Goal: Task Accomplishment & Management: Manage account settings

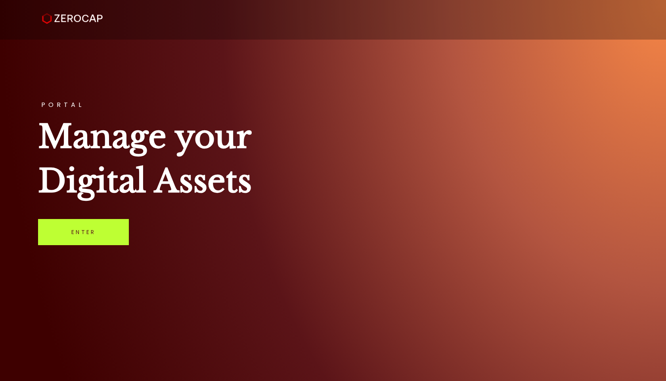
click at [91, 235] on link "Enter" at bounding box center [83, 232] width 91 height 26
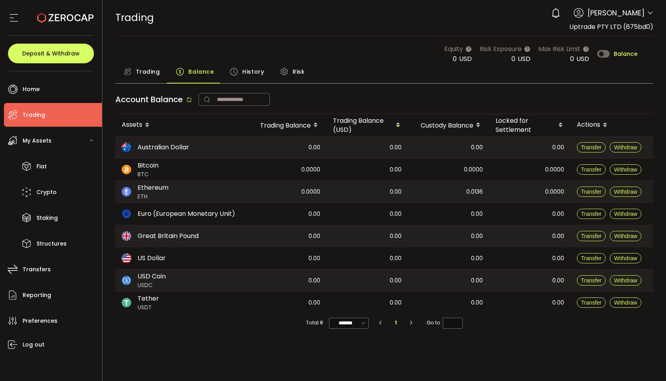
click at [636, 15] on span "[PERSON_NAME]" at bounding box center [615, 13] width 57 height 11
click at [644, 14] on span "[PERSON_NAME]" at bounding box center [615, 13] width 57 height 11
click at [647, 13] on icon at bounding box center [650, 13] width 6 height 6
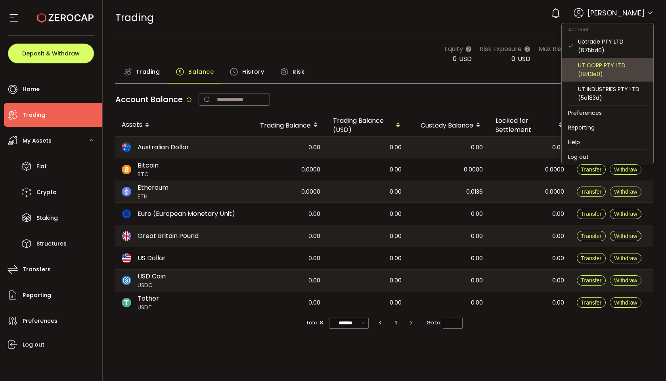
click at [588, 79] on div "UT CORP PTY LTD (1843e0)" at bounding box center [607, 70] width 79 height 24
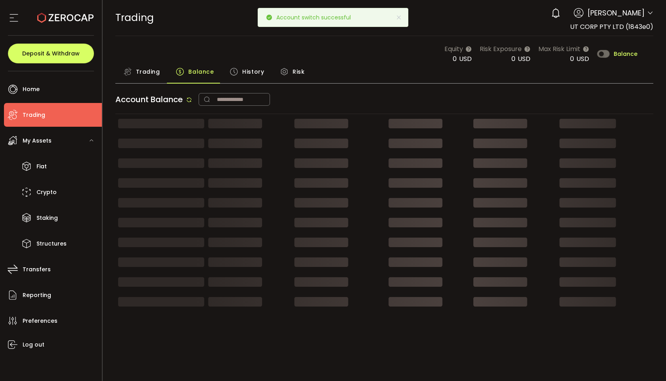
click at [647, 17] on span at bounding box center [650, 14] width 6 height 8
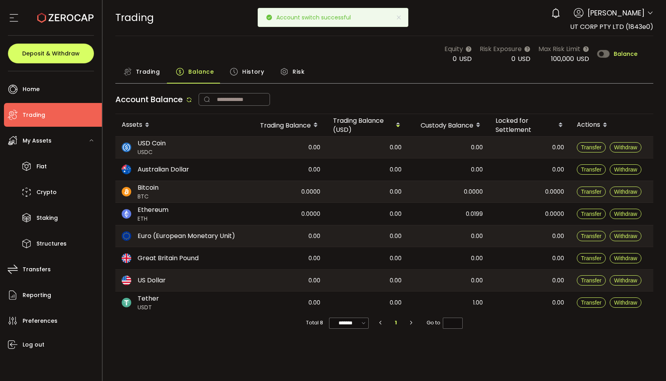
click at [647, 14] on icon at bounding box center [650, 13] width 6 height 6
click at [650, 11] on icon at bounding box center [650, 13] width 6 height 6
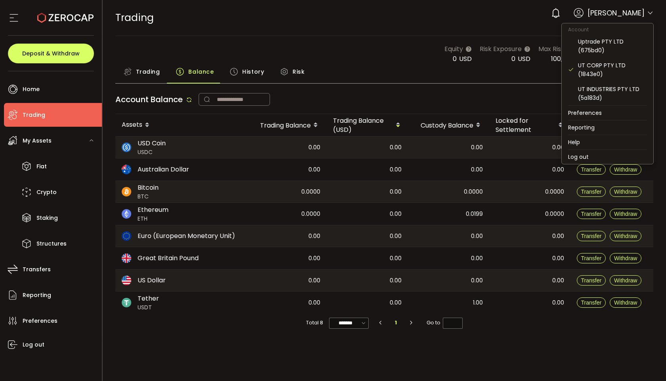
click at [651, 13] on icon at bounding box center [650, 13] width 6 height 6
click at [594, 84] on div "UT INDUSTRIES PTY LTD (5a183d)" at bounding box center [607, 94] width 79 height 24
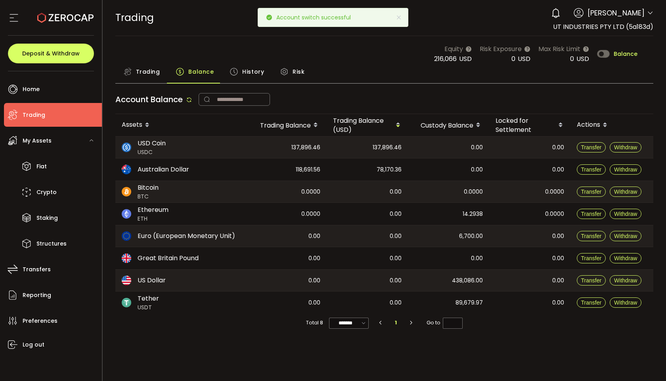
click at [429, 32] on div "TRADING Buy Power $0.00 USD Trading Trading Your verification is pending 0 [PER…" at bounding box center [384, 18] width 538 height 36
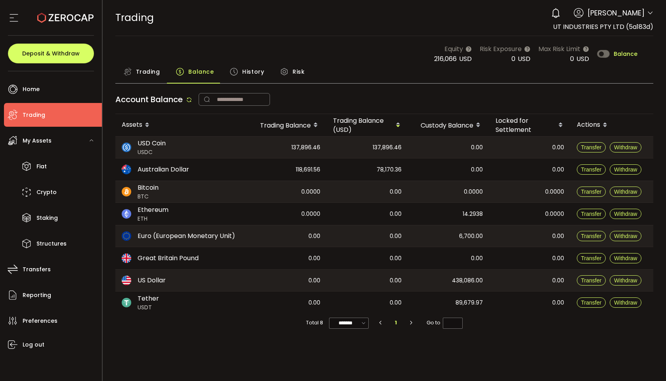
click at [382, 46] on div "Equity 216,066 USD Risk Exposure 0 USD Max Risk Limit 0 USD Balance" at bounding box center [384, 54] width 538 height 20
click at [369, 27] on div "TRADING Buy Power $0.00 USD Trading Trading Your verification is pending 0 [PER…" at bounding box center [384, 18] width 538 height 36
click at [145, 72] on span "Trading" at bounding box center [148, 72] width 24 height 16
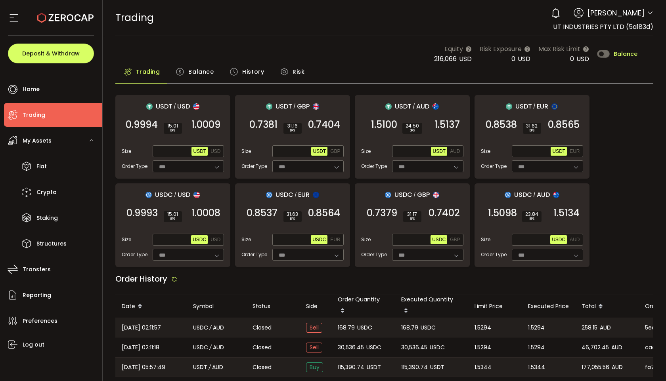
click at [429, 16] on div "TRADING Buy Power $0.00 USD Trading Trading Your verification is pending 0 [PER…" at bounding box center [384, 18] width 538 height 36
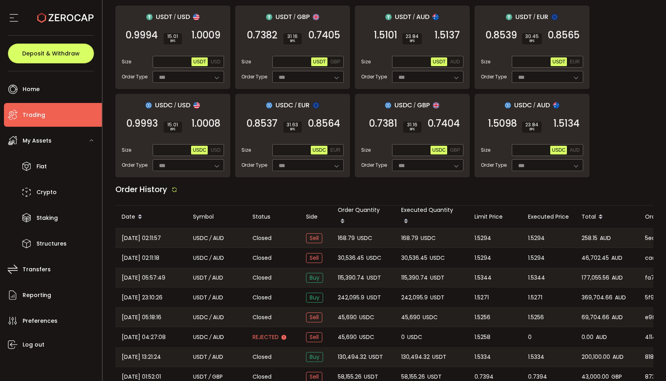
scroll to position [89, 0]
click at [633, 50] on div "USDT / USD 0.9994 SELL 15.01 BPS 1.0009 BUY Size Max USDT USD Order Type *** FO…" at bounding box center [384, 92] width 538 height 172
click at [290, 248] on div "Closed" at bounding box center [272, 258] width 53 height 20
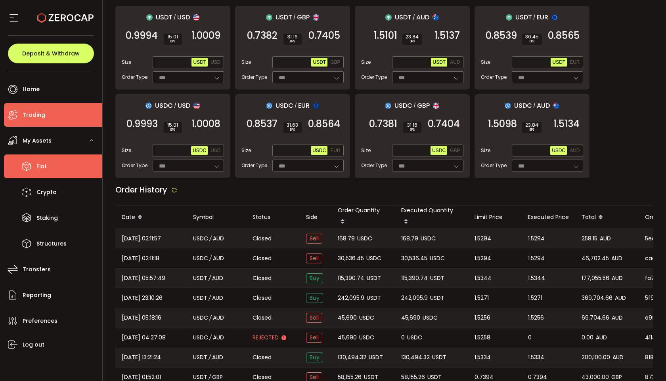
click at [53, 167] on li "Fiat" at bounding box center [53, 167] width 98 height 24
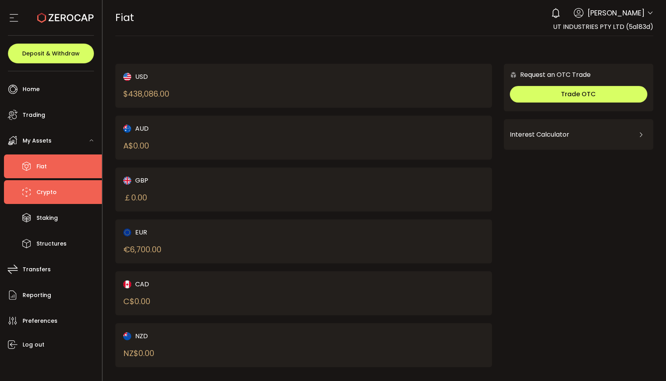
click at [50, 196] on span "Crypto" at bounding box center [46, 192] width 20 height 11
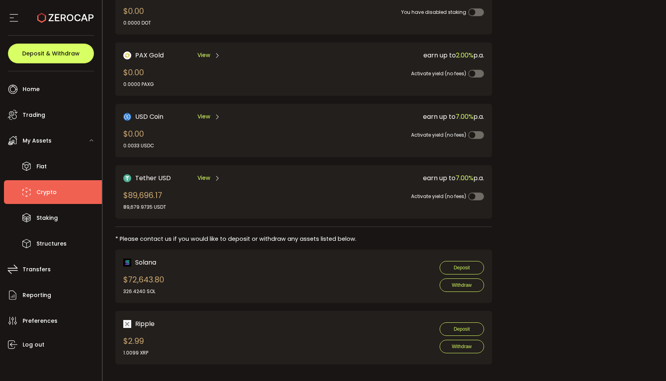
scroll to position [208, 0]
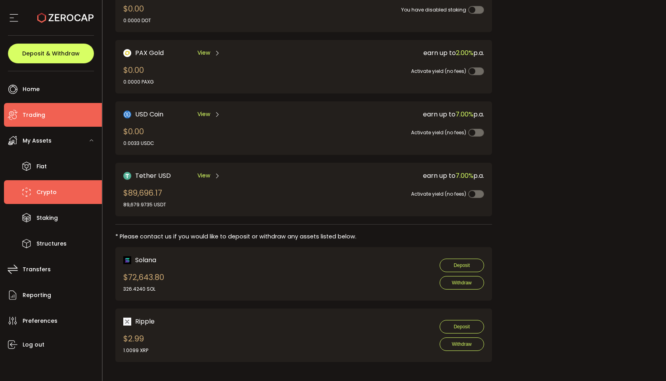
click at [50, 118] on li "Trading" at bounding box center [53, 115] width 98 height 24
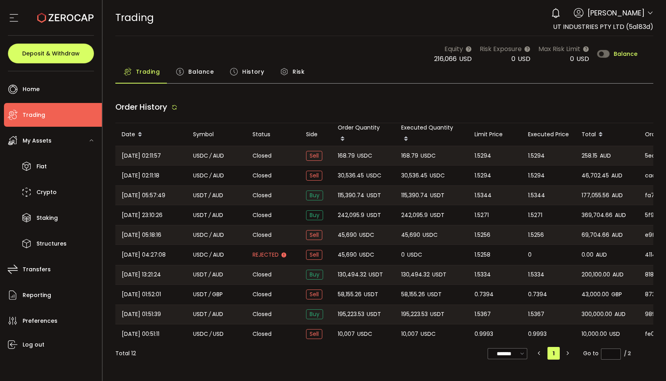
type input "***"
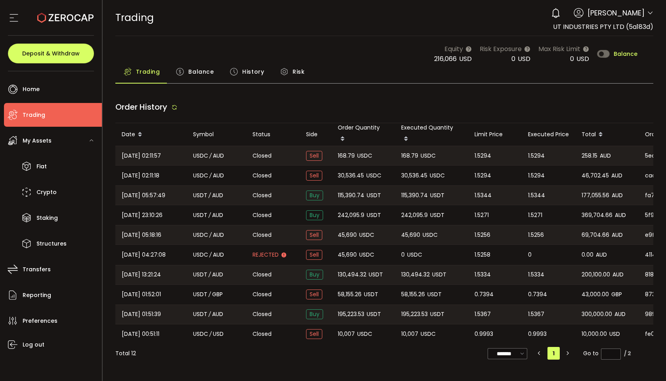
type input "***"
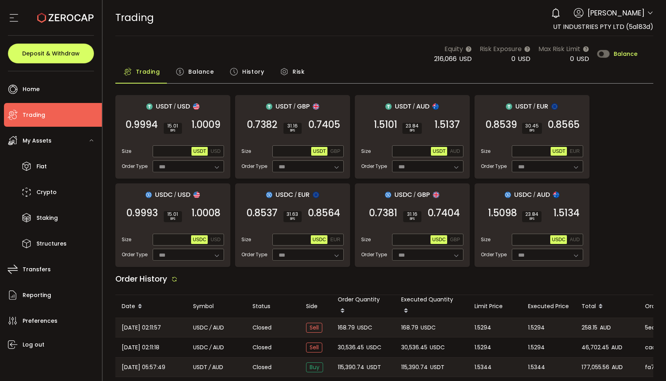
click at [186, 73] on div "Balance" at bounding box center [195, 74] width 54 height 20
